Goal: Task Accomplishment & Management: Manage account settings

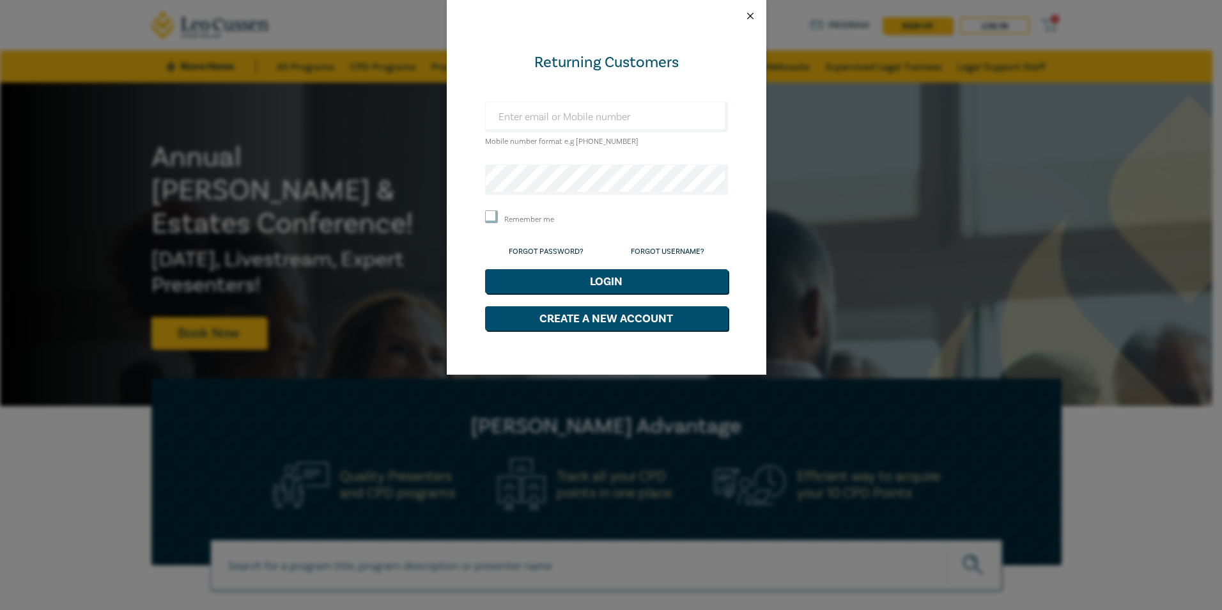
click at [755, 12] on button "Close" at bounding box center [750, 16] width 12 height 12
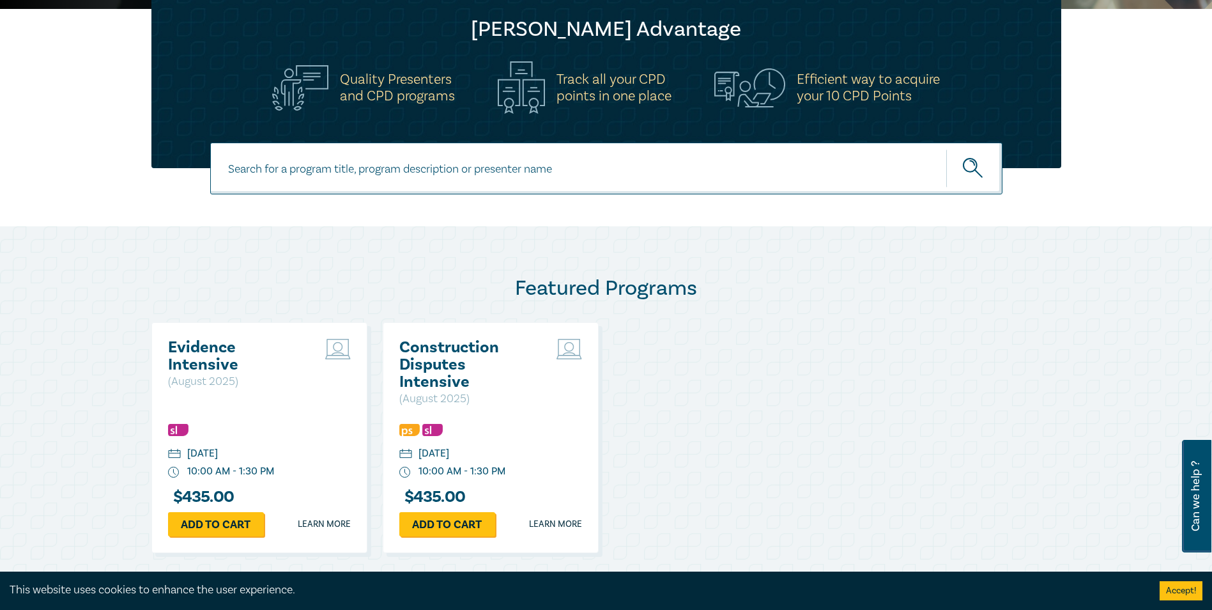
scroll to position [511, 0]
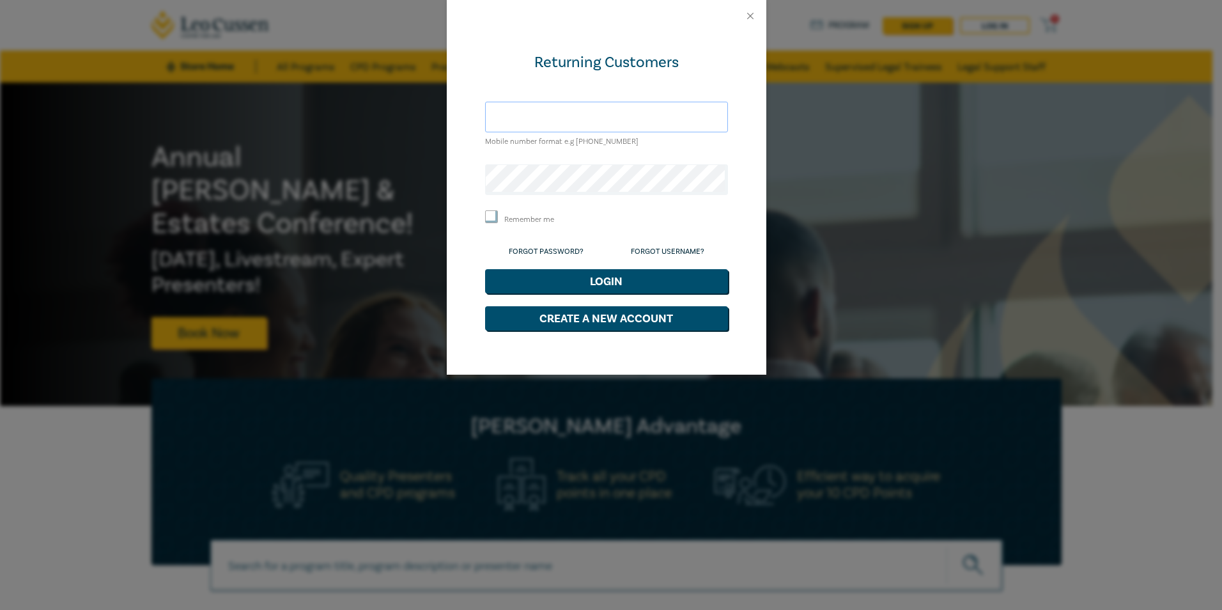
click at [530, 113] on input "text" at bounding box center [606, 117] width 243 height 31
type input "o"
click at [485, 269] on button "Login" at bounding box center [606, 281] width 243 height 24
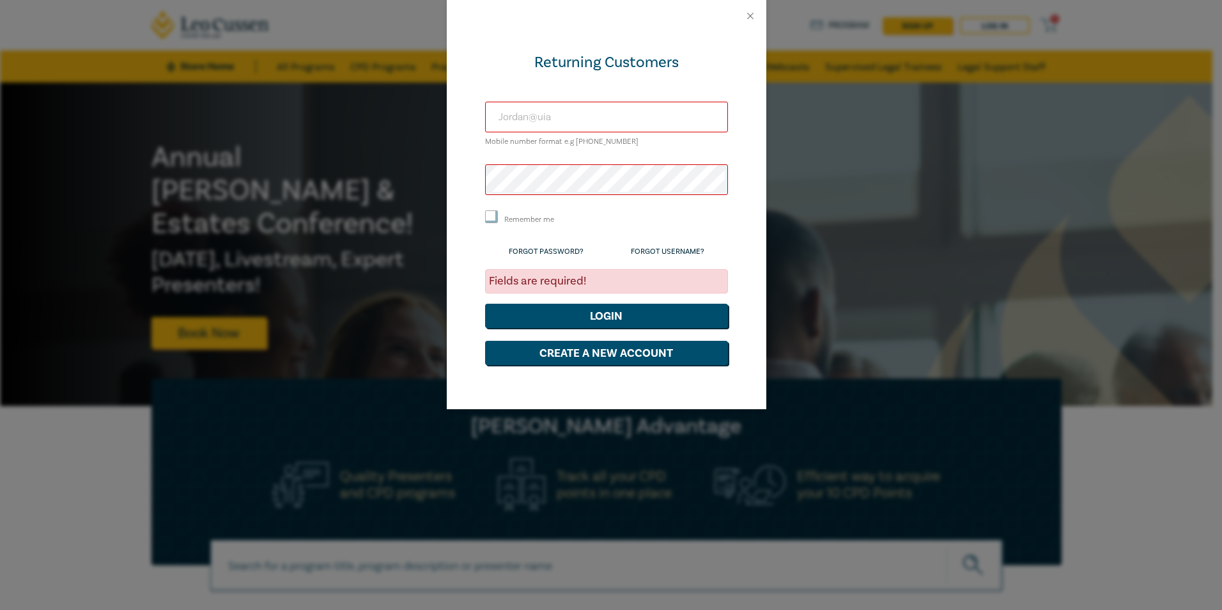
type input "jordan@uia.net.au"
drag, startPoint x: 926, startPoint y: 213, endPoint x: 921, endPoint y: 201, distance: 13.8
click at [926, 213] on div "Returning Customers jordan@uia.net.au Mobile number format e.g +61 000000000 Re…" at bounding box center [611, 305] width 1222 height 610
click at [751, 15] on button "Close" at bounding box center [750, 16] width 12 height 12
